Goal: Information Seeking & Learning: Learn about a topic

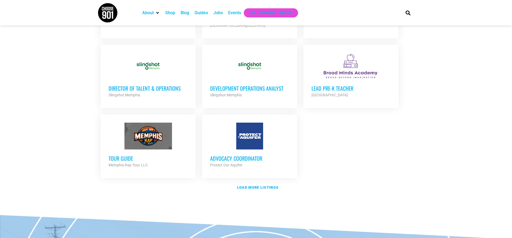
scroll to position [619, 0]
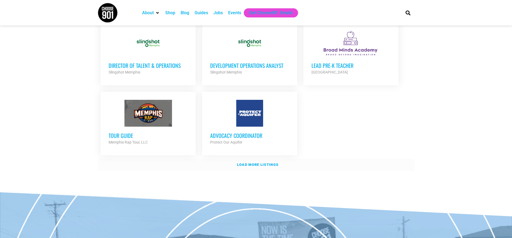
click at [241, 163] on strong "Load more listings" at bounding box center [257, 165] width 41 height 4
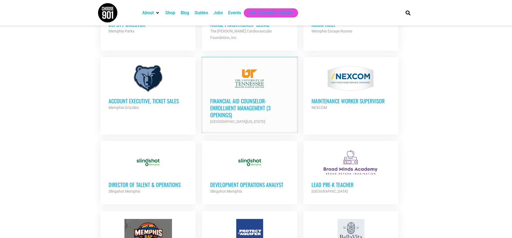
scroll to position [396, 0]
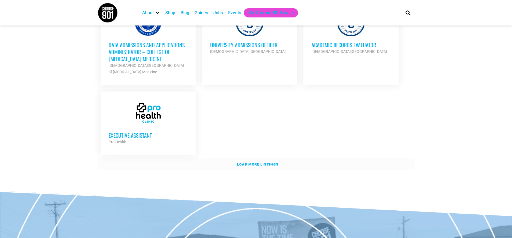
click at [265, 159] on link "Load more listings" at bounding box center [256, 165] width 317 height 12
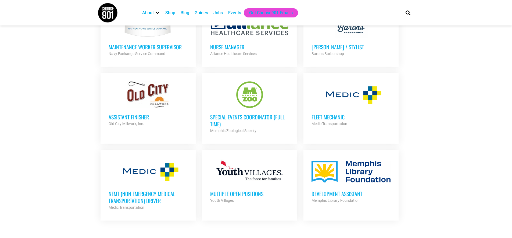
scroll to position [1447, 0]
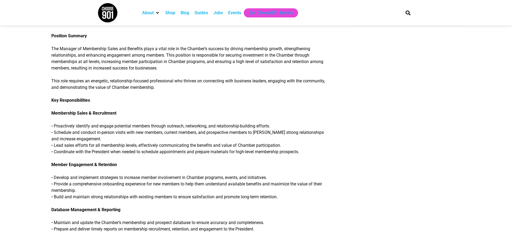
scroll to position [188, 0]
